Goal: Complete application form: Complete application form

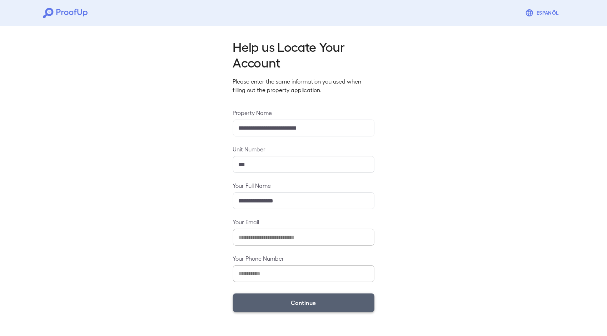
click at [302, 304] on button "Continue" at bounding box center [303, 302] width 141 height 19
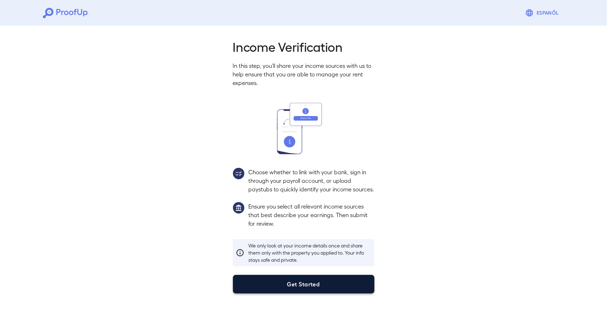
click at [300, 292] on button "Get Started" at bounding box center [303, 284] width 141 height 19
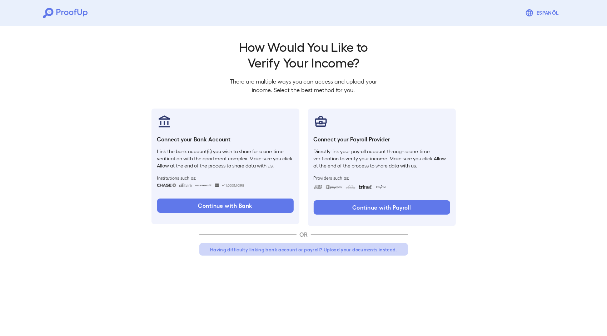
click at [357, 253] on button "Having difficulty linking bank account or payroll? Upload your documents instea…" at bounding box center [303, 249] width 208 height 13
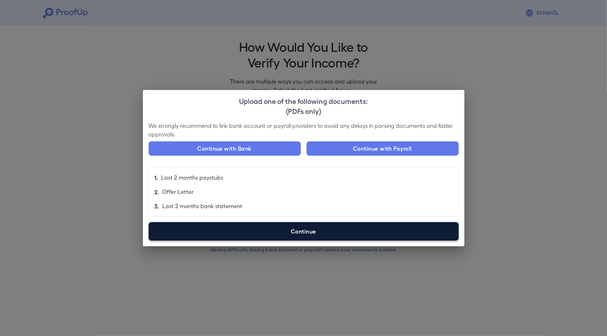
click at [303, 236] on label "Continue" at bounding box center [304, 231] width 310 height 19
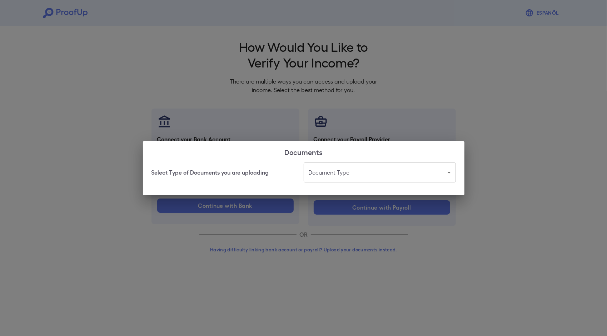
click at [343, 172] on body "Espanõl Go back How Would You Like to Verify Your Income? There are multiple wa…" at bounding box center [303, 136] width 607 height 273
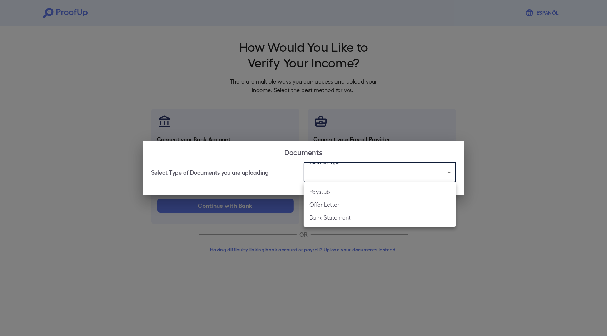
click at [347, 206] on li "Offer Letter" at bounding box center [379, 204] width 152 height 13
type input "**********"
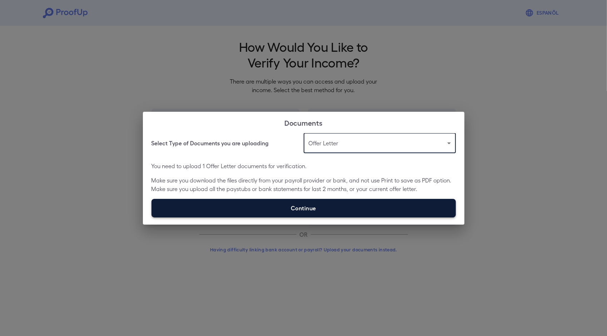
click at [319, 207] on label "Continue" at bounding box center [303, 208] width 304 height 19
click at [152, 217] on input "Continue" at bounding box center [151, 217] width 0 height 0
type input "**********"
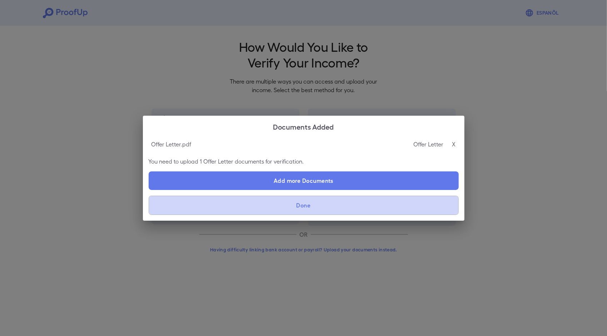
click at [303, 203] on button "Done" at bounding box center [304, 205] width 310 height 19
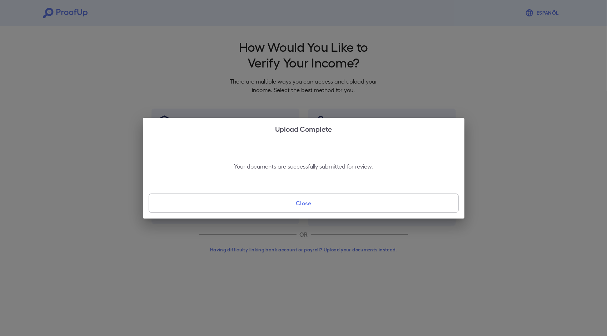
click at [311, 206] on button "Close" at bounding box center [304, 202] width 310 height 19
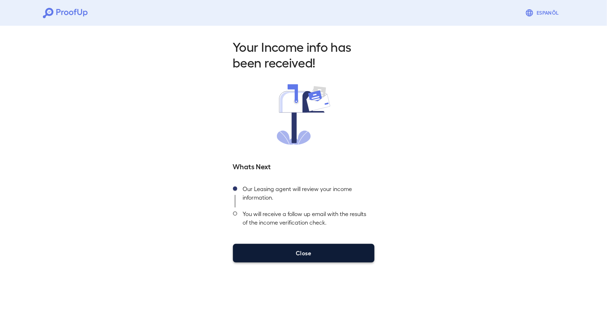
click at [330, 247] on button "Close" at bounding box center [303, 253] width 141 height 19
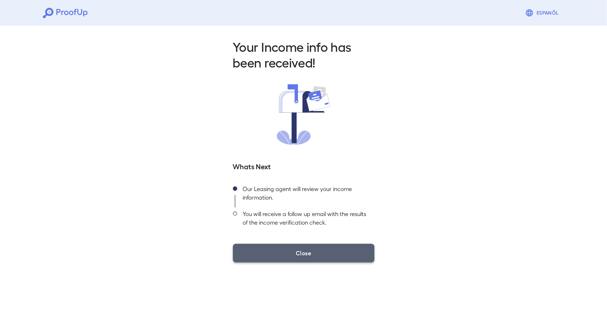
click at [329, 255] on button "Close" at bounding box center [303, 253] width 141 height 19
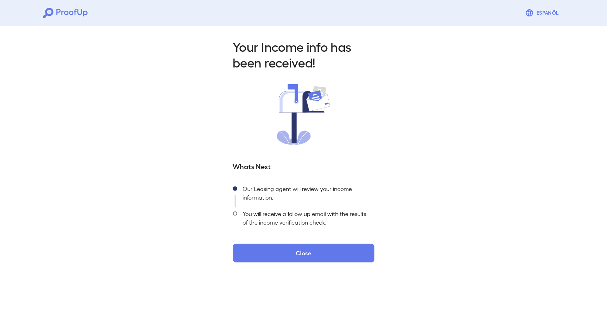
click at [481, 48] on div "Your Income info has been received! Whats Next Our Leasing agent will review yo…" at bounding box center [303, 148] width 607 height 251
click at [480, 50] on div "Your Income info has been received! Whats Next Our Leasing agent will review yo…" at bounding box center [303, 148] width 607 height 251
click at [371, 163] on h5 "Whats Next" at bounding box center [303, 166] width 141 height 10
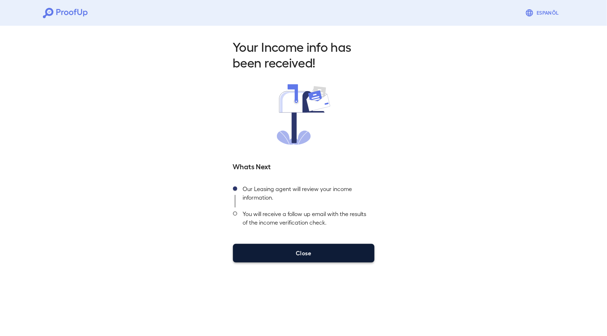
click at [332, 248] on button "Close" at bounding box center [303, 253] width 141 height 19
